Goal: Transaction & Acquisition: Purchase product/service

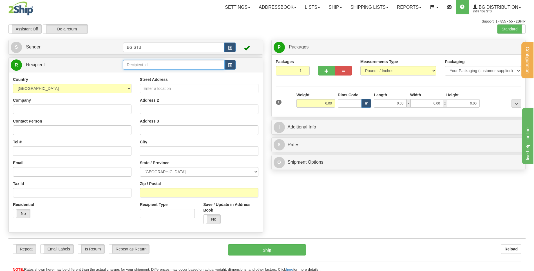
click at [156, 66] on input "text" at bounding box center [173, 65] width 101 height 10
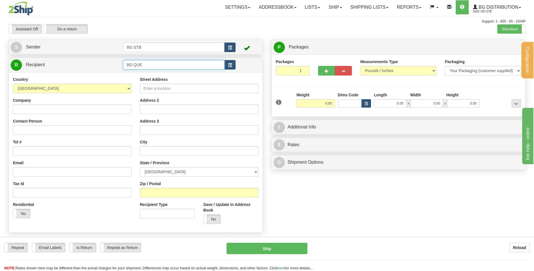
type input "BG QUE"
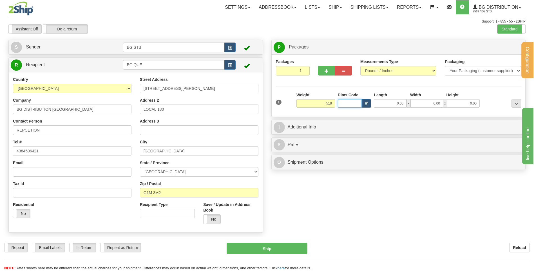
type input "518.00"
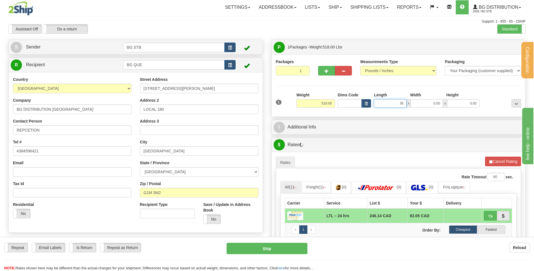
type input "36.00"
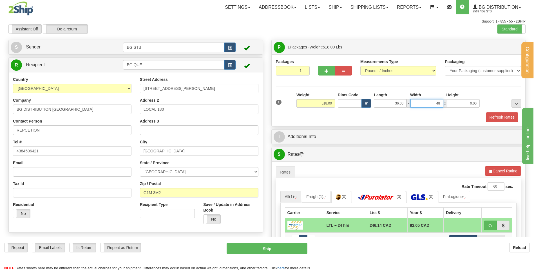
type input "48.00"
type input "41.00"
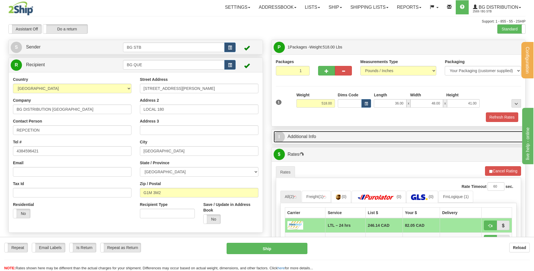
click at [325, 140] on link "I Additional Info" at bounding box center [398, 137] width 250 height 12
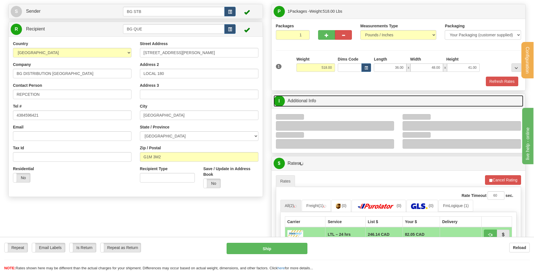
scroll to position [56, 0]
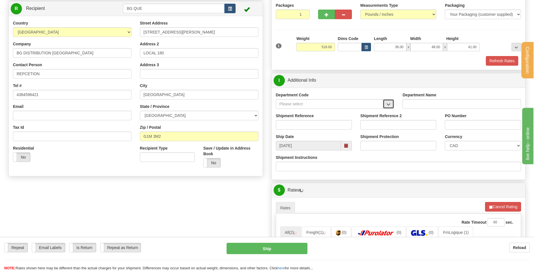
click at [390, 107] on button "button" at bounding box center [388, 104] width 11 height 10
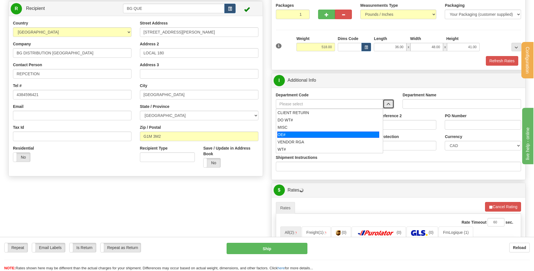
click at [332, 134] on div "OE#" at bounding box center [328, 134] width 102 height 6
type input "OE#"
type input "ORDERS"
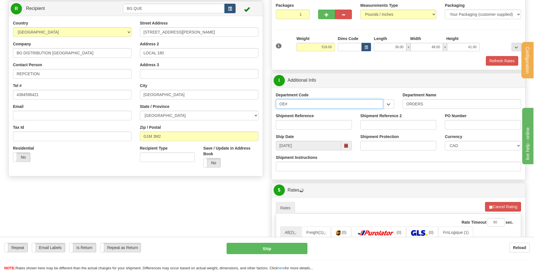
drag, startPoint x: 283, startPoint y: 104, endPoint x: 259, endPoint y: 104, distance: 23.6
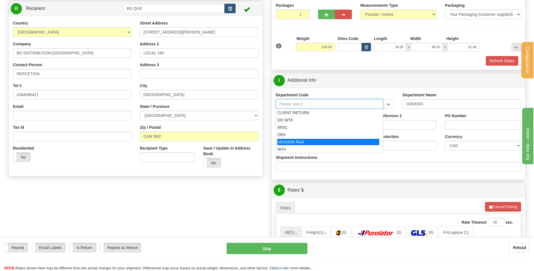
click at [291, 147] on div "WT#" at bounding box center [327, 149] width 101 height 6
type input "WT#"
type input "WAREHOUSE TRANSFERS"
type input "WT#"
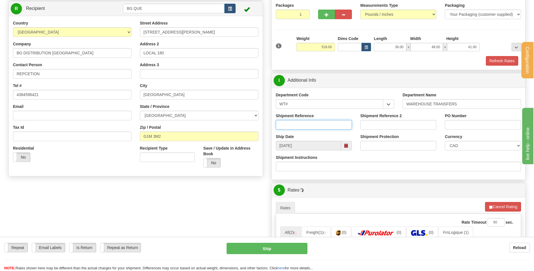
click at [291, 125] on input "Shipment Reference" at bounding box center [314, 125] width 76 height 10
type input "TRANSFERT 08"
drag, startPoint x: 470, startPoint y: 125, endPoint x: 464, endPoint y: 123, distance: 5.7
click at [464, 123] on input "TRANSEFRT QUEBEC" at bounding box center [482, 125] width 76 height 10
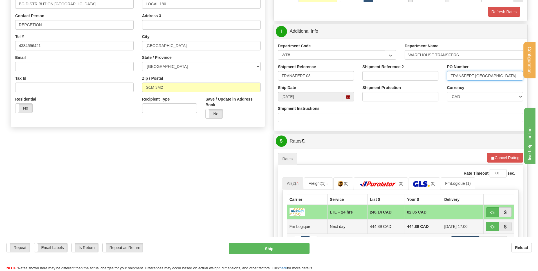
scroll to position [169, 0]
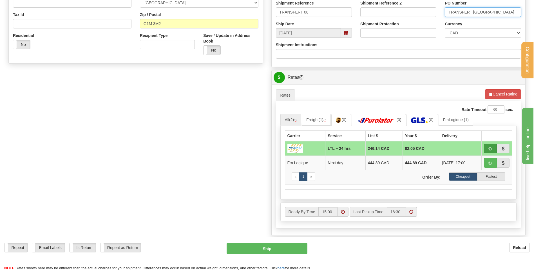
type input "TRANSFERT QUEBEC"
drag, startPoint x: 492, startPoint y: 148, endPoint x: 488, endPoint y: 148, distance: 4.2
click at [492, 148] on button "button" at bounding box center [489, 148] width 13 height 10
click at [489, 147] on span "button" at bounding box center [490, 149] width 4 height 4
click at [488, 147] on span "button" at bounding box center [490, 149] width 4 height 4
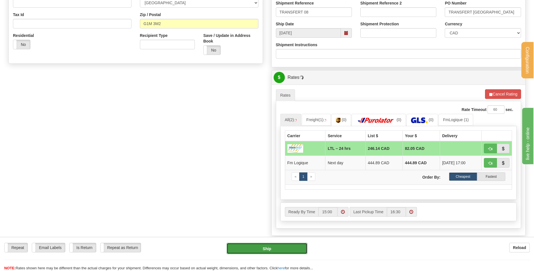
click at [248, 251] on button "Ship" at bounding box center [266, 247] width 80 height 11
type input "24 hrs"
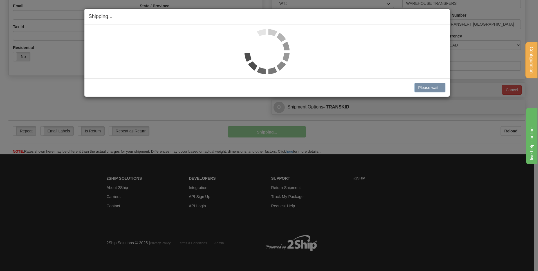
scroll to position [157, 0]
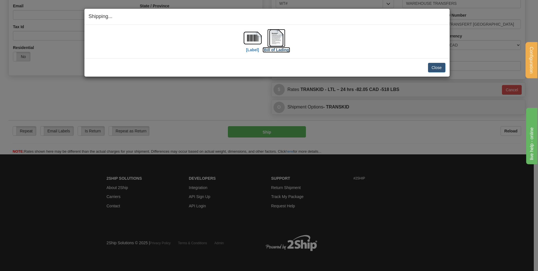
click at [274, 37] on img at bounding box center [276, 38] width 18 height 18
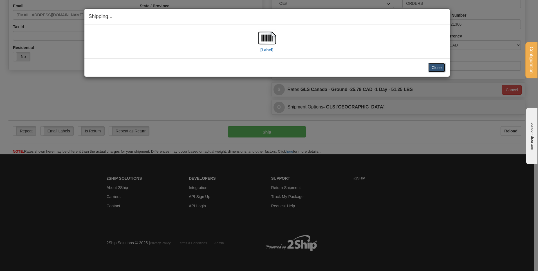
click at [437, 68] on button "Close" at bounding box center [436, 68] width 17 height 10
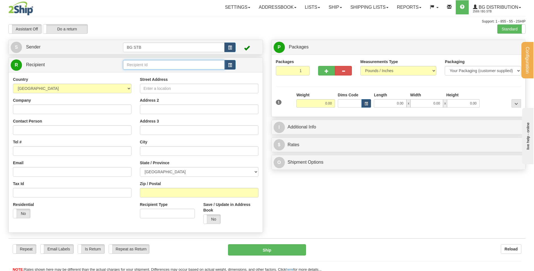
click at [143, 63] on input "text" at bounding box center [173, 65] width 101 height 10
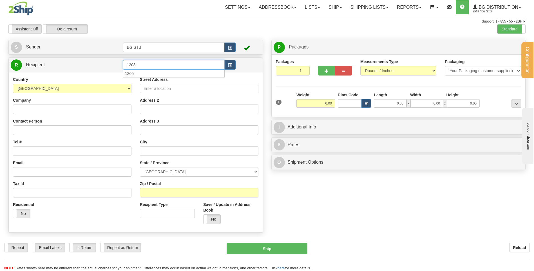
type input "1208"
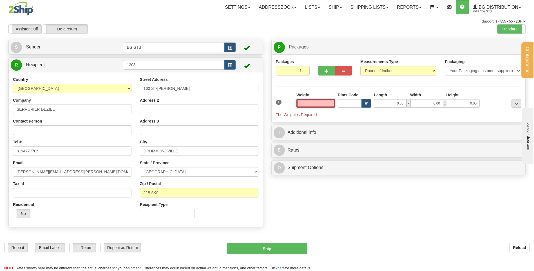
click at [323, 104] on input "text" at bounding box center [315, 103] width 39 height 8
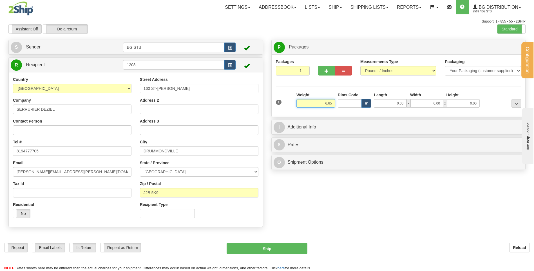
type input "6.65"
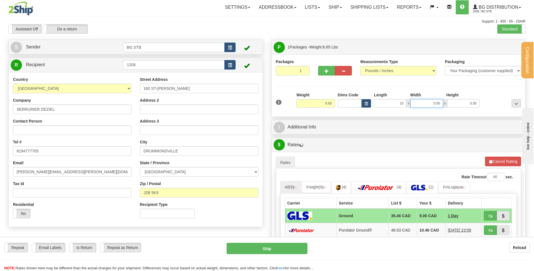
type input "10.00"
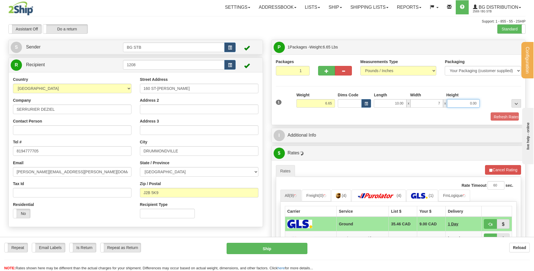
type input "7.00"
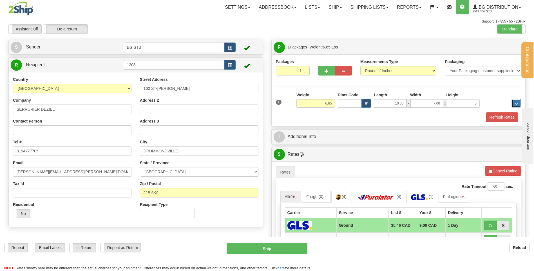
type input "5.00"
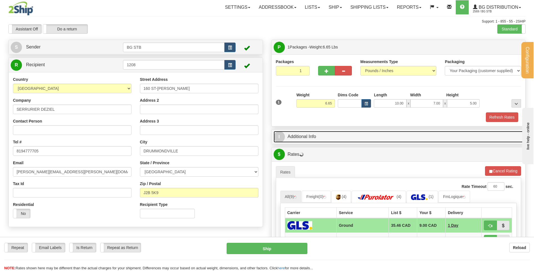
click at [321, 140] on link "I Additional Info" at bounding box center [398, 137] width 250 height 12
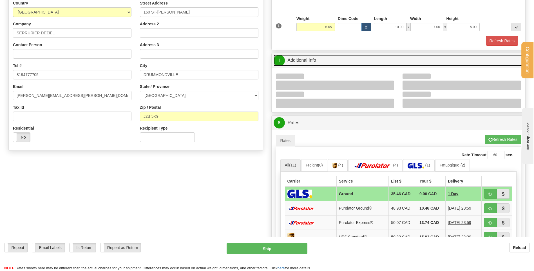
scroll to position [84, 0]
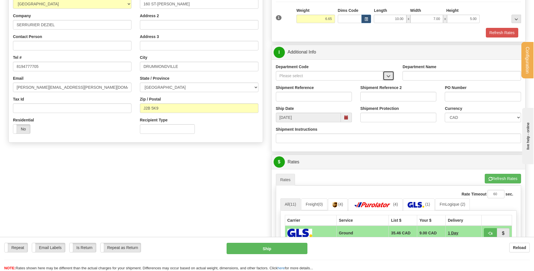
click at [387, 79] on button "button" at bounding box center [388, 76] width 11 height 10
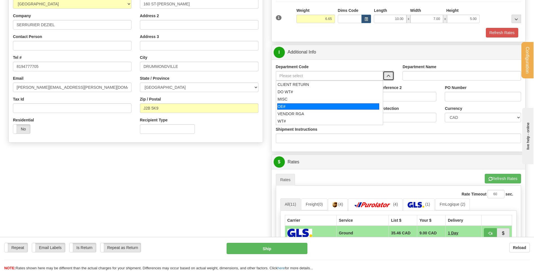
click at [319, 108] on div "OE#" at bounding box center [328, 106] width 102 height 6
type input "OE#"
type input "ORDERS"
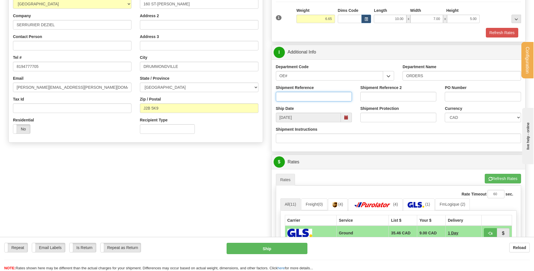
click at [316, 95] on input "Shipment Reference" at bounding box center [314, 97] width 76 height 10
type input "80004526-00 // -01"
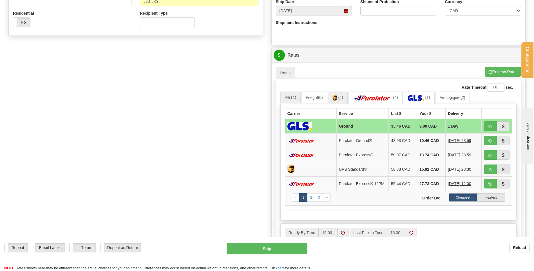
scroll to position [197, 0]
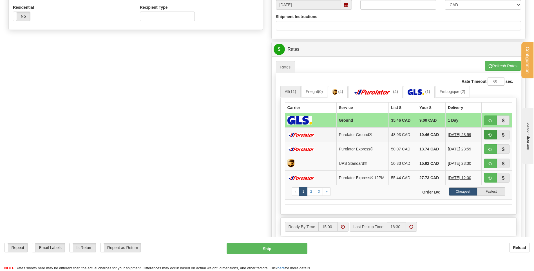
type input "ROXANE"
click at [485, 134] on button "button" at bounding box center [489, 135] width 13 height 10
type input "260"
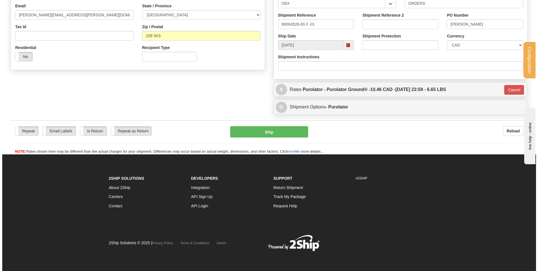
scroll to position [157, 0]
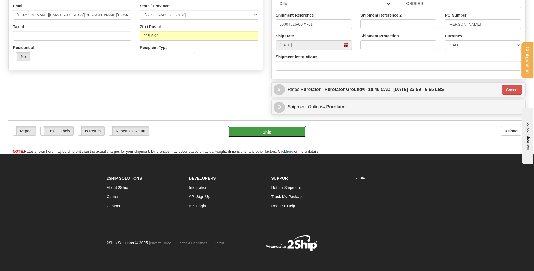
click at [296, 134] on button "Ship" at bounding box center [267, 131] width 78 height 11
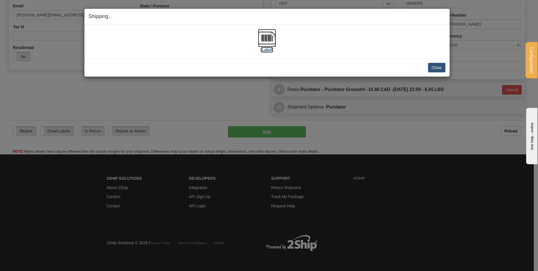
click at [264, 36] on img at bounding box center [267, 38] width 18 height 18
click at [437, 67] on button "Close" at bounding box center [436, 68] width 17 height 10
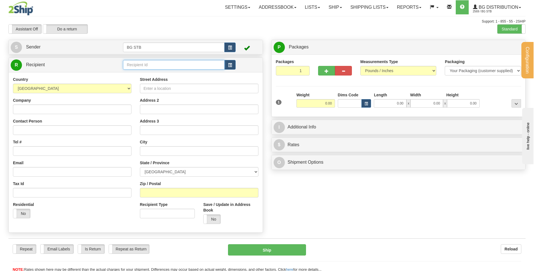
click at [158, 66] on input "text" at bounding box center [173, 65] width 101 height 10
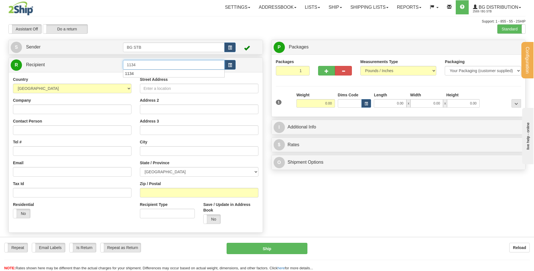
type input "1134"
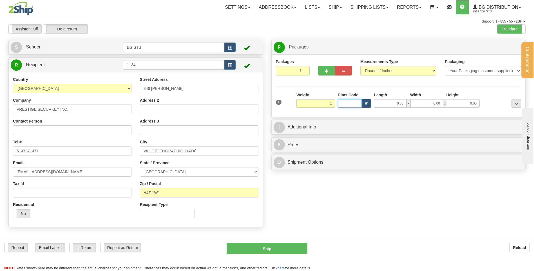
type input "1.00"
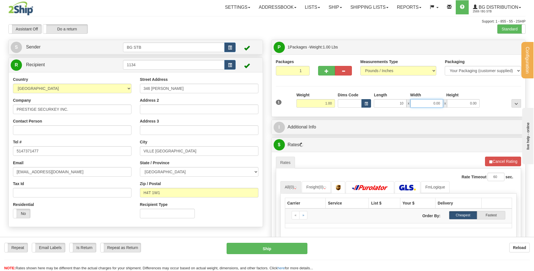
type input "10.00"
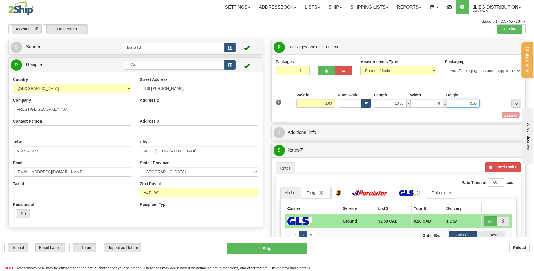
type input "8.00"
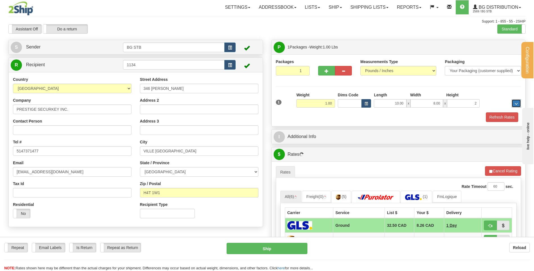
type input "2.00"
click at [328, 73] on span "button" at bounding box center [326, 71] width 4 height 4
type input "2"
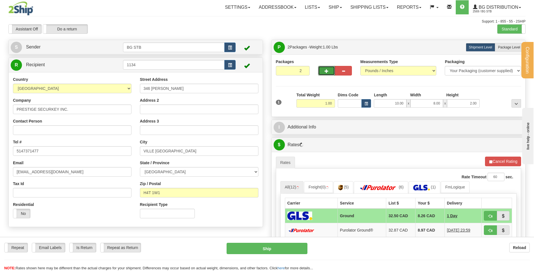
drag, startPoint x: 514, startPoint y: 46, endPoint x: 342, endPoint y: 115, distance: 185.0
click at [514, 46] on span "Package Level" at bounding box center [509, 47] width 22 height 4
radio input "true"
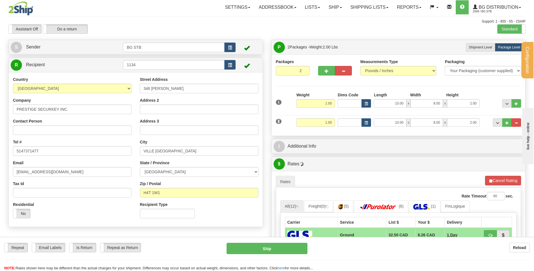
drag, startPoint x: 317, startPoint y: 116, endPoint x: 337, endPoint y: 122, distance: 21.4
click at [318, 121] on div "2 Weight 1.00 Dims Code Length Width Height" at bounding box center [398, 121] width 248 height 19
drag, startPoint x: 337, startPoint y: 122, endPoint x: 389, endPoint y: 113, distance: 52.8
click at [347, 122] on div "2 Weight 1.00 Dims Code Length Width Height" at bounding box center [398, 121] width 248 height 19
type input "41.00"
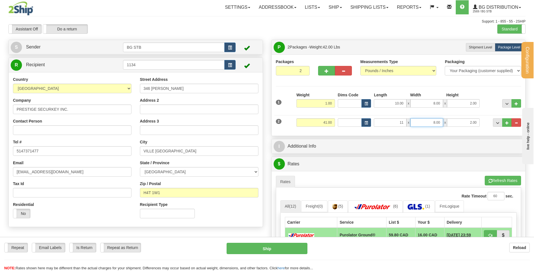
type input "11.00"
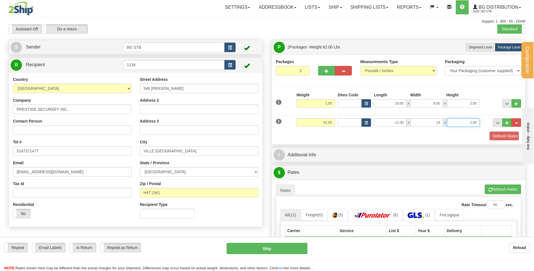
type input "14.00"
type input "9.00"
click at [328, 68] on button "button" at bounding box center [326, 71] width 17 height 10
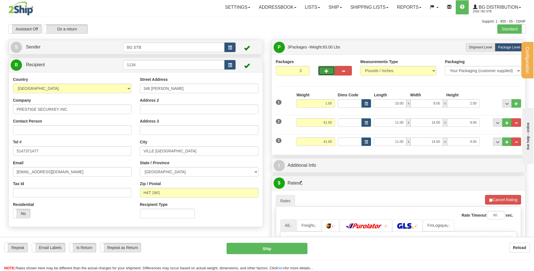
click at [327, 73] on span "button" at bounding box center [326, 71] width 4 height 4
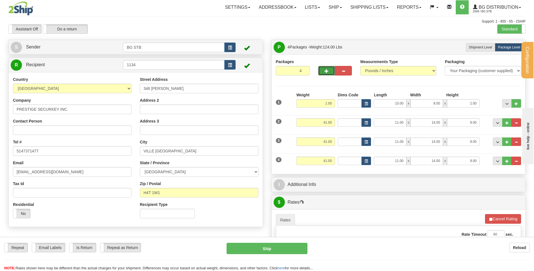
click at [327, 72] on span "button" at bounding box center [326, 71] width 4 height 4
type input "5"
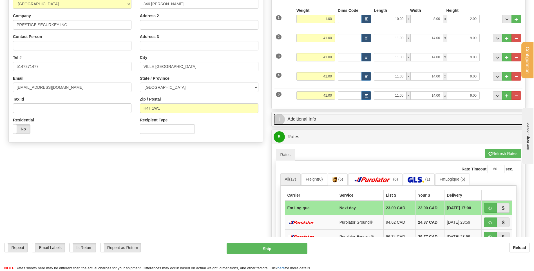
click at [337, 118] on link "I Additional Info" at bounding box center [398, 119] width 250 height 12
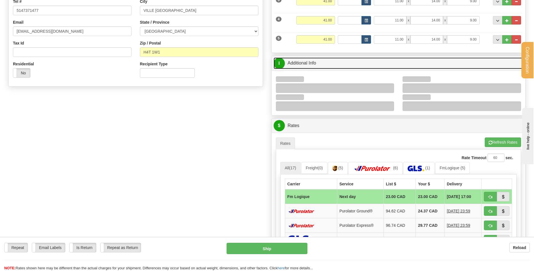
scroll to position [141, 0]
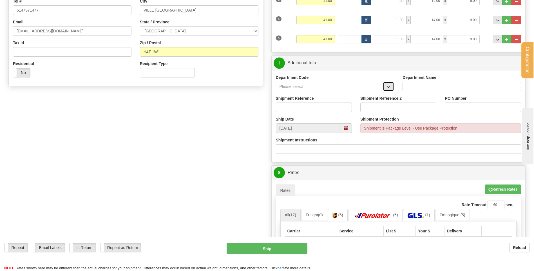
click at [385, 86] on button "button" at bounding box center [388, 87] width 11 height 10
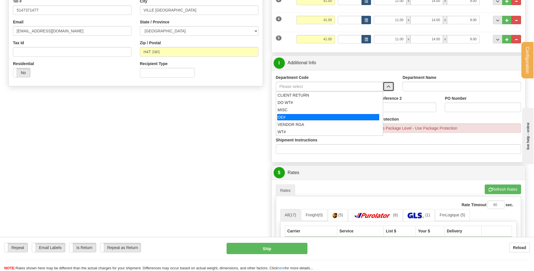
drag, startPoint x: 332, startPoint y: 115, endPoint x: 327, endPoint y: 105, distance: 10.7
click at [330, 115] on div "OE#" at bounding box center [328, 117] width 102 height 6
type input "OE#"
type input "ORDERS"
click at [327, 105] on input "Shipment Reference" at bounding box center [314, 107] width 76 height 10
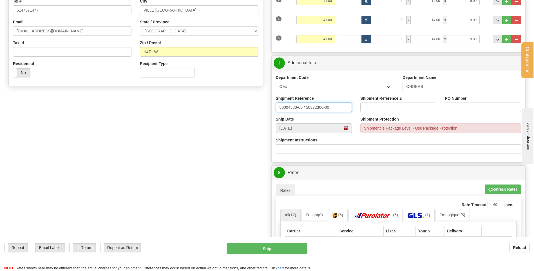
type input "80004580-00 / 50322306-00"
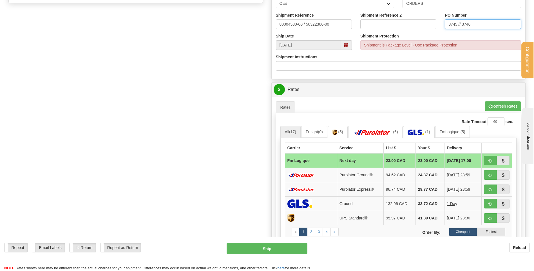
scroll to position [281, 0]
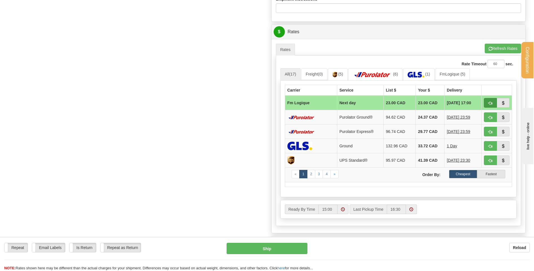
type input "3745 // 3746"
click at [493, 100] on button "button" at bounding box center [489, 103] width 13 height 10
type input "jour"
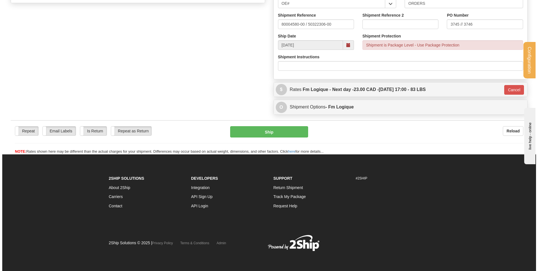
scroll to position [224, 0]
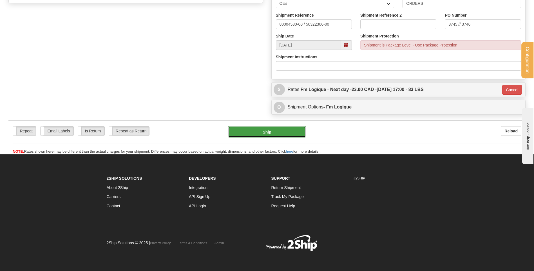
click at [280, 132] on button "Ship" at bounding box center [267, 131] width 78 height 11
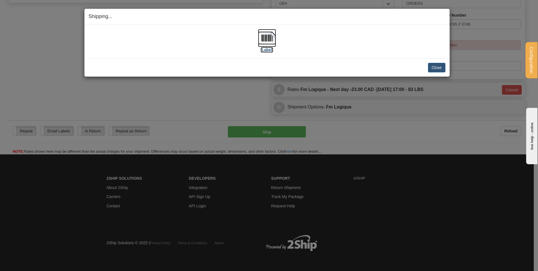
click at [262, 38] on img at bounding box center [267, 38] width 18 height 18
click at [430, 66] on button "Close" at bounding box center [436, 68] width 17 height 10
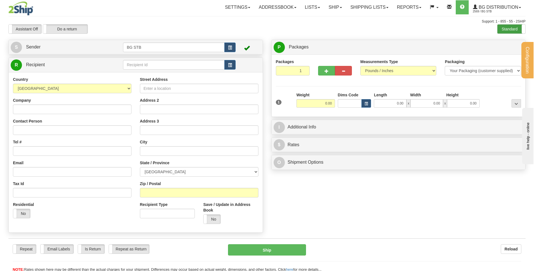
click at [505, 30] on label "Standard" at bounding box center [511, 28] width 28 height 9
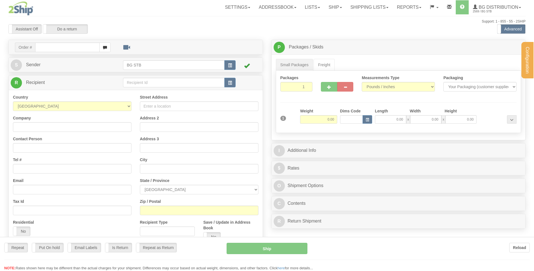
click at [142, 81] on div at bounding box center [267, 135] width 534 height 271
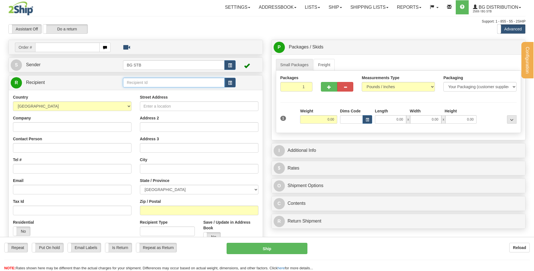
click at [142, 81] on input "text" at bounding box center [173, 83] width 101 height 10
type input "BG TOR"
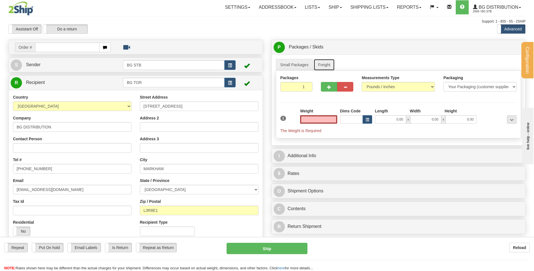
type input "0.00"
click at [321, 59] on link "Freight" at bounding box center [323, 65] width 21 height 12
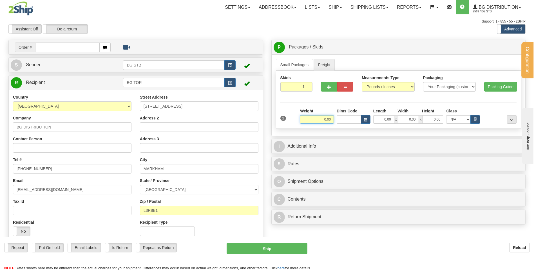
click at [320, 123] on input "0.00" at bounding box center [317, 119] width 34 height 8
type input "235.00"
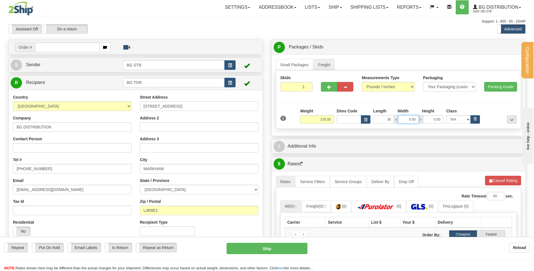
type input "36.00"
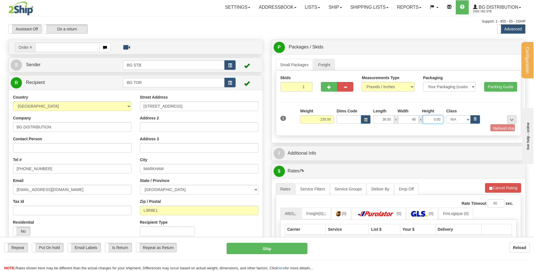
type input "48.00"
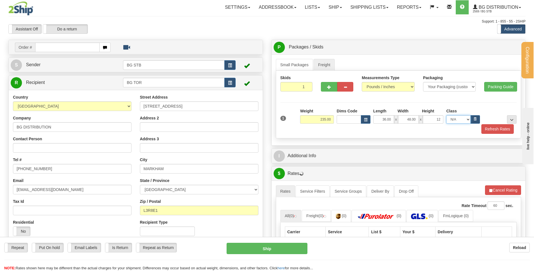
type input "12.00"
click at [511, 116] on button "..." at bounding box center [512, 119] width 10 height 8
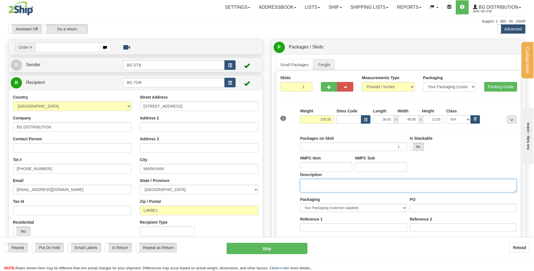
click at [328, 181] on textarea "Description" at bounding box center [408, 186] width 216 height 14
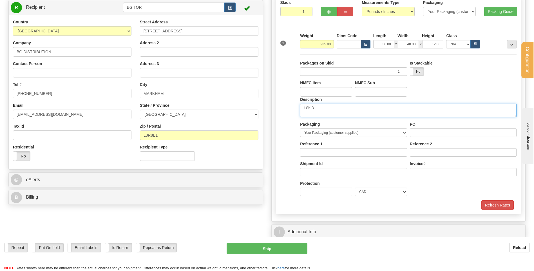
scroll to position [113, 0]
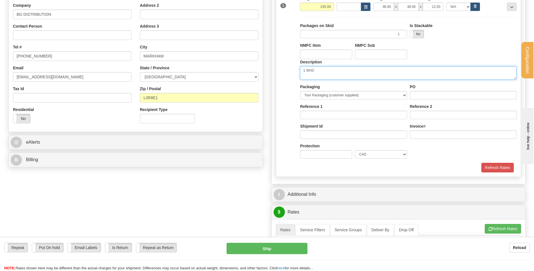
type textarea "1 SKID"
click at [428, 94] on input "PO" at bounding box center [463, 95] width 107 height 8
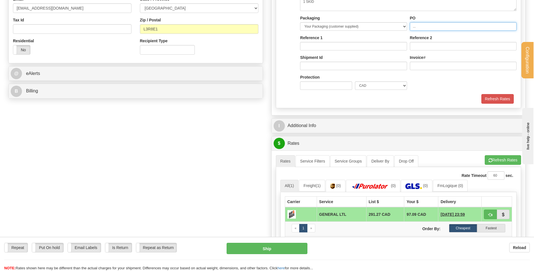
scroll to position [225, 0]
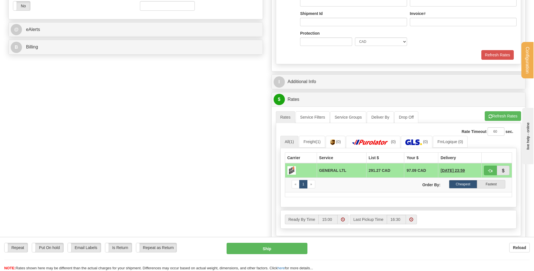
type input "..."
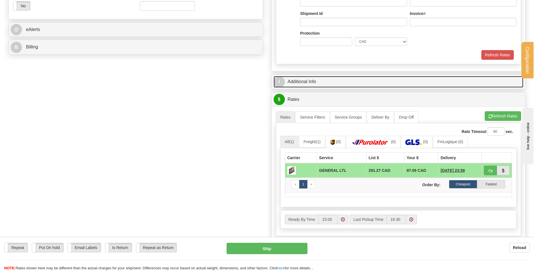
click at [341, 84] on link "I Additional Info" at bounding box center [398, 82] width 250 height 12
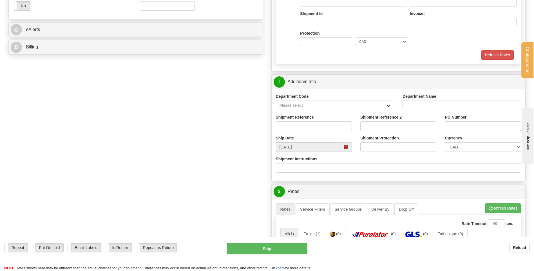
click at [385, 104] on button "button" at bounding box center [388, 105] width 11 height 10
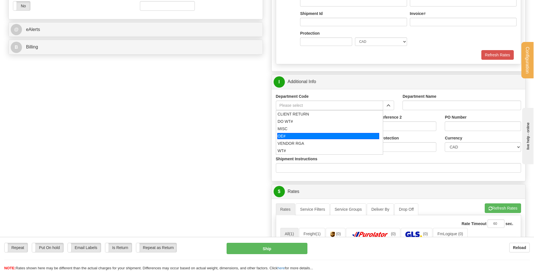
click at [320, 133] on div "OE#" at bounding box center [328, 136] width 102 height 6
type input "OE#"
type input "ORDERS"
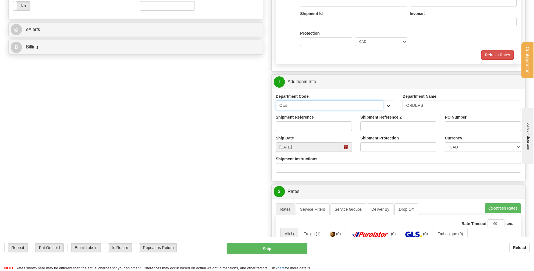
drag, startPoint x: 316, startPoint y: 106, endPoint x: 263, endPoint y: 108, distance: 52.6
click at [275, 110] on div "Department Code OE# CLIENT RETURN DO WT# MISC OE# VENDOR RGA WT#" at bounding box center [334, 103] width 127 height 21
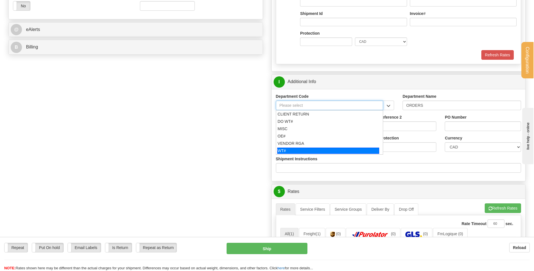
drag, startPoint x: 309, startPoint y: 149, endPoint x: 307, endPoint y: 131, distance: 18.4
click at [309, 148] on div "WT#" at bounding box center [328, 150] width 102 height 6
type input "WT#"
type input "WAREHOUSE TRANSFERS"
type input "WT#"
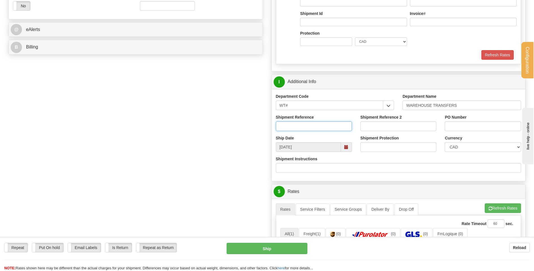
click at [308, 131] on input "Shipment Reference" at bounding box center [314, 126] width 76 height 10
click at [464, 126] on input "PO Number" at bounding box center [482, 126] width 76 height 10
click at [308, 124] on input "TRANSFERT 058" at bounding box center [314, 126] width 76 height 10
type input "TRANSFERT 08"
click at [451, 123] on input "PO Number" at bounding box center [482, 126] width 76 height 10
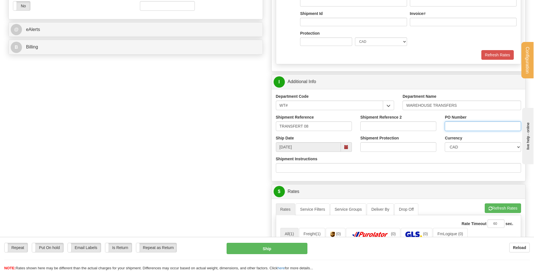
type input "TRANSFERT [GEOGRAPHIC_DATA]"
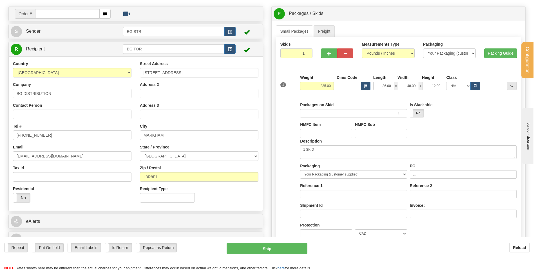
scroll to position [84, 0]
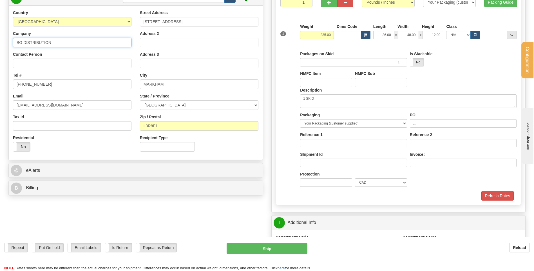
click at [70, 42] on input "BG DISTRIBUTION" at bounding box center [72, 43] width 118 height 10
type input "BG DISTRIBUTION [GEOGRAPHIC_DATA]"
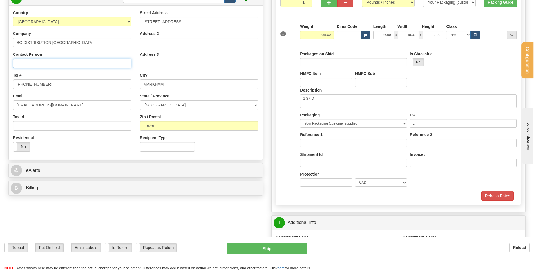
type input "RECEPTION"
type input "UNIT5"
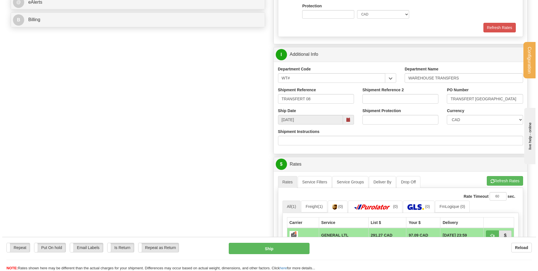
scroll to position [309, 0]
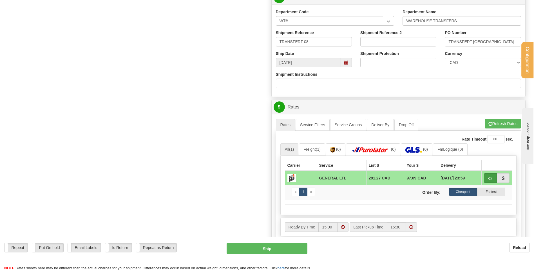
type input "BG DISTRIBUTION [GEOGRAPHIC_DATA]"
click at [492, 178] on button "button" at bounding box center [489, 178] width 13 height 10
type input "GL"
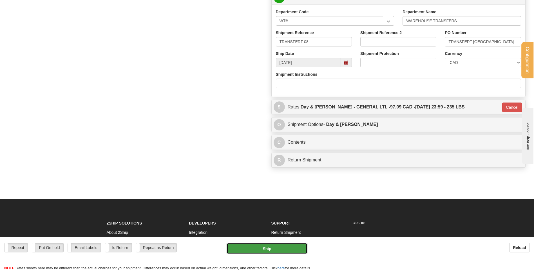
click at [278, 247] on button "Ship" at bounding box center [266, 247] width 80 height 11
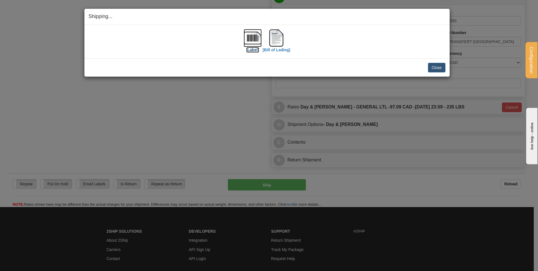
click at [251, 34] on img at bounding box center [253, 38] width 18 height 18
click at [280, 37] on img at bounding box center [276, 38] width 18 height 18
